Goal: Check status: Check status

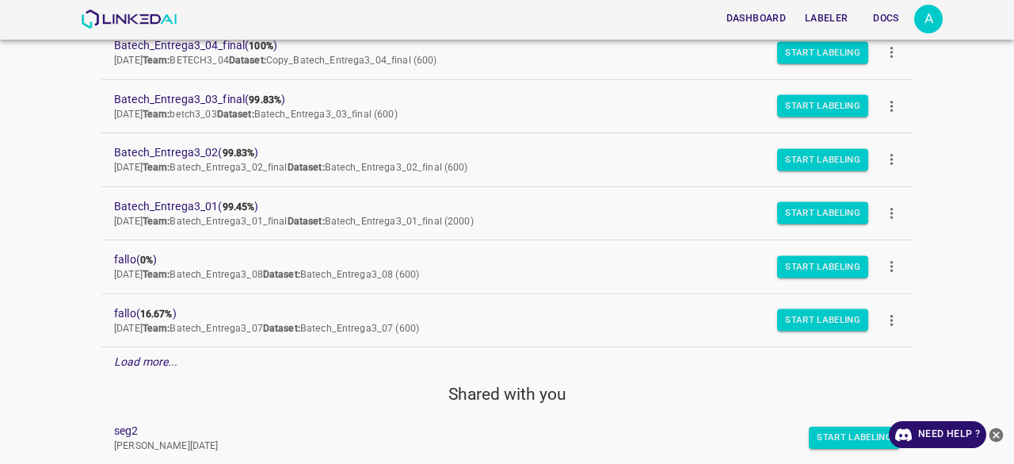
scroll to position [345, 0]
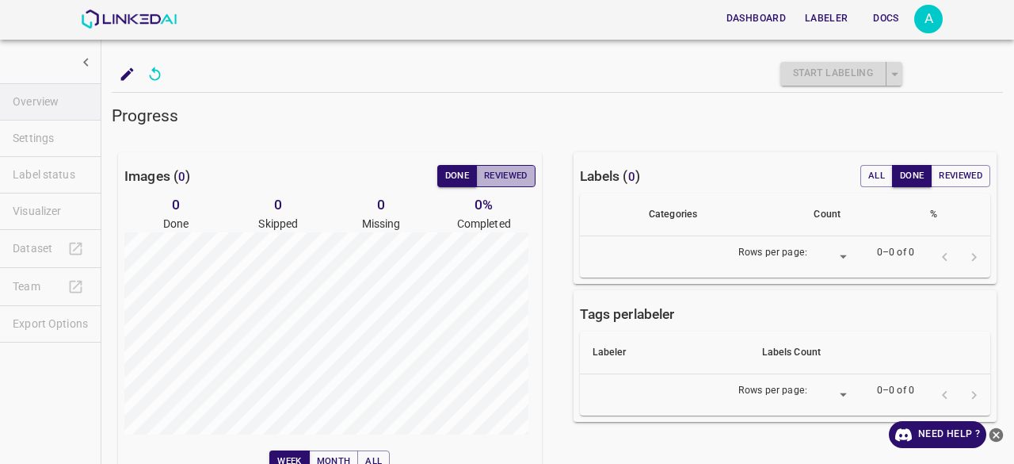
click at [504, 174] on button "Reviewed" at bounding box center [505, 176] width 59 height 22
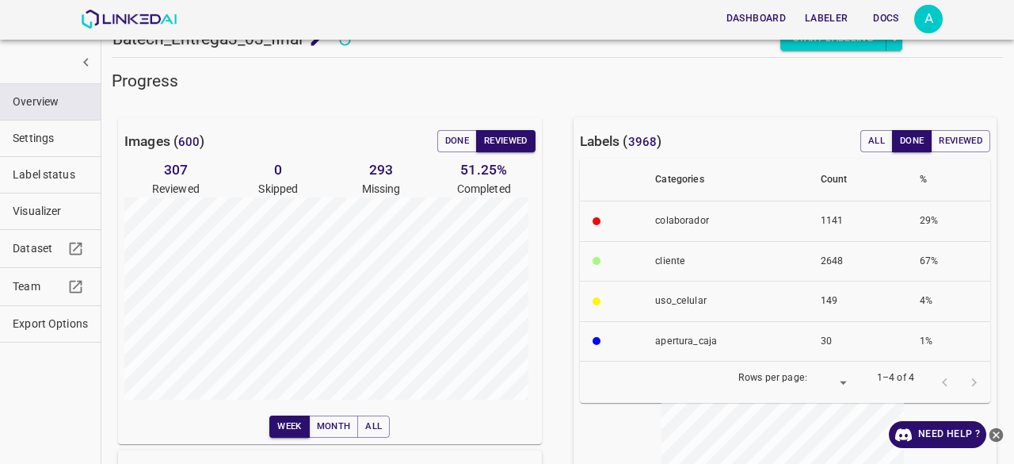
scroll to position [15, 0]
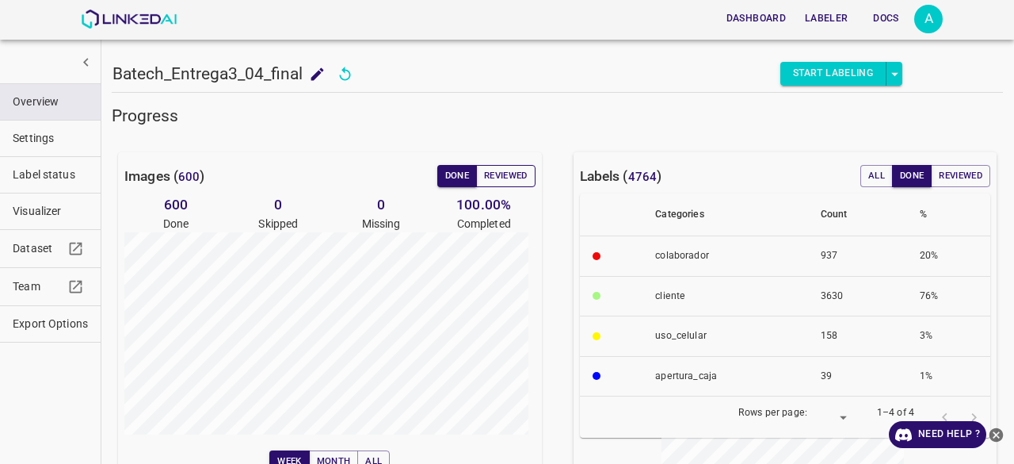
click at [490, 172] on button "Reviewed" at bounding box center [505, 176] width 59 height 22
click at [510, 176] on button "Reviewed" at bounding box center [505, 176] width 59 height 22
click at [506, 169] on button "Reviewed" at bounding box center [505, 176] width 59 height 22
